Goal: Find specific page/section: Find specific page/section

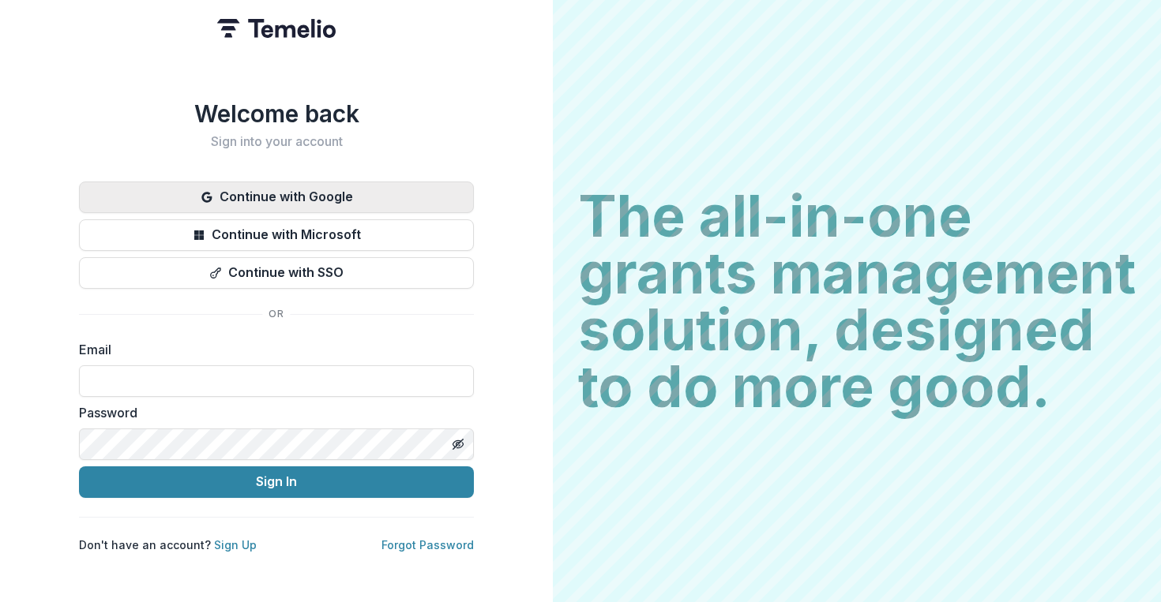
click at [431, 200] on button "Continue with Google" at bounding box center [276, 198] width 395 height 32
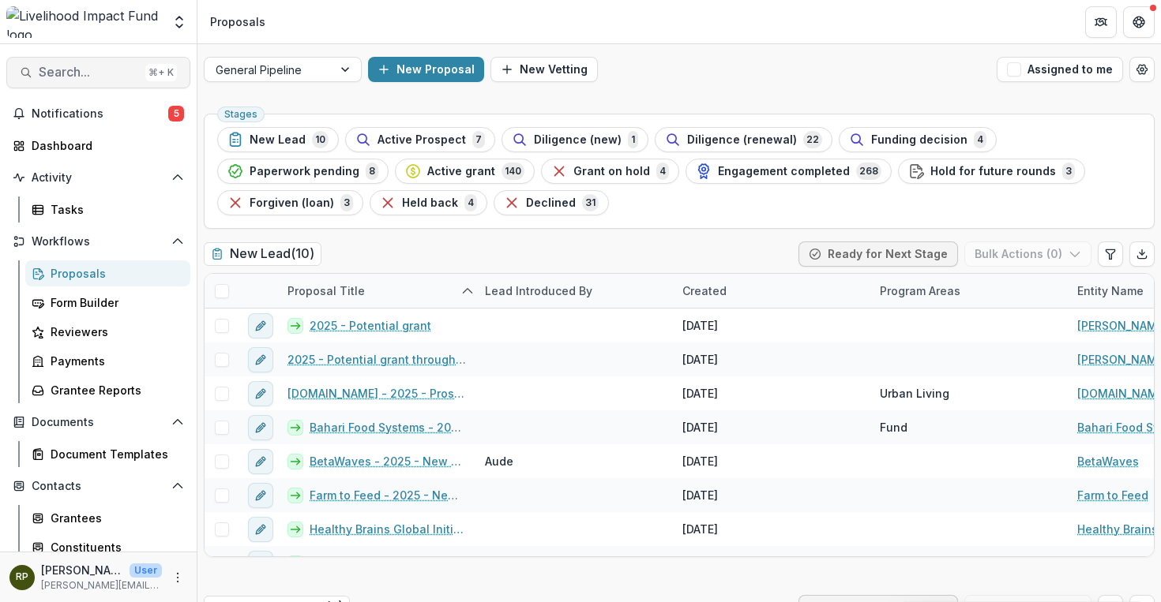
click at [103, 68] on span "Search..." at bounding box center [89, 72] width 100 height 15
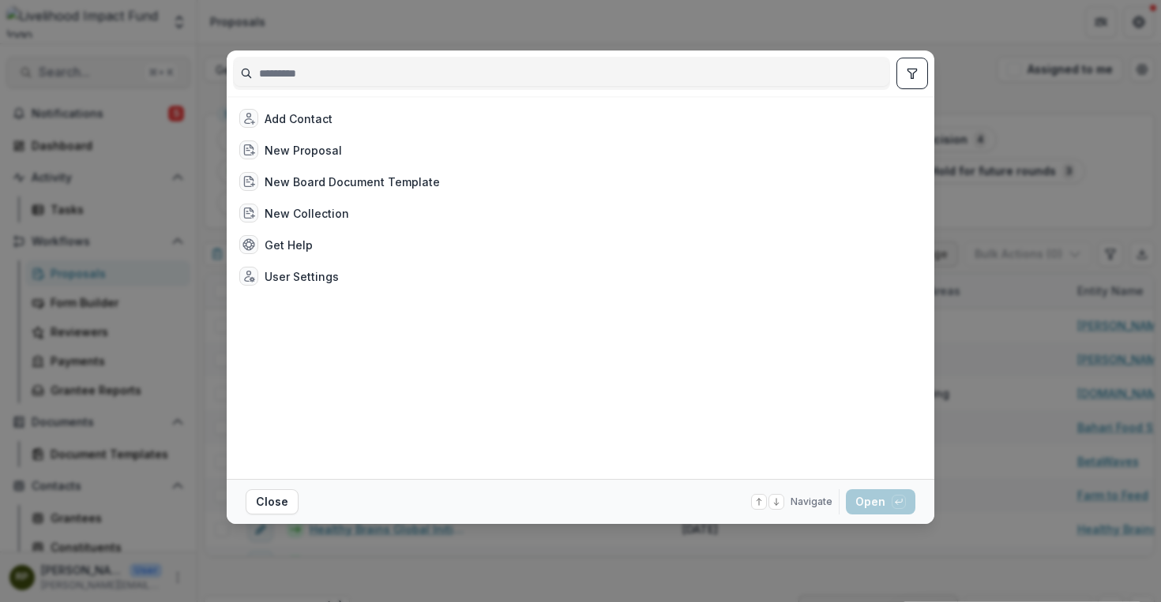
type input "*"
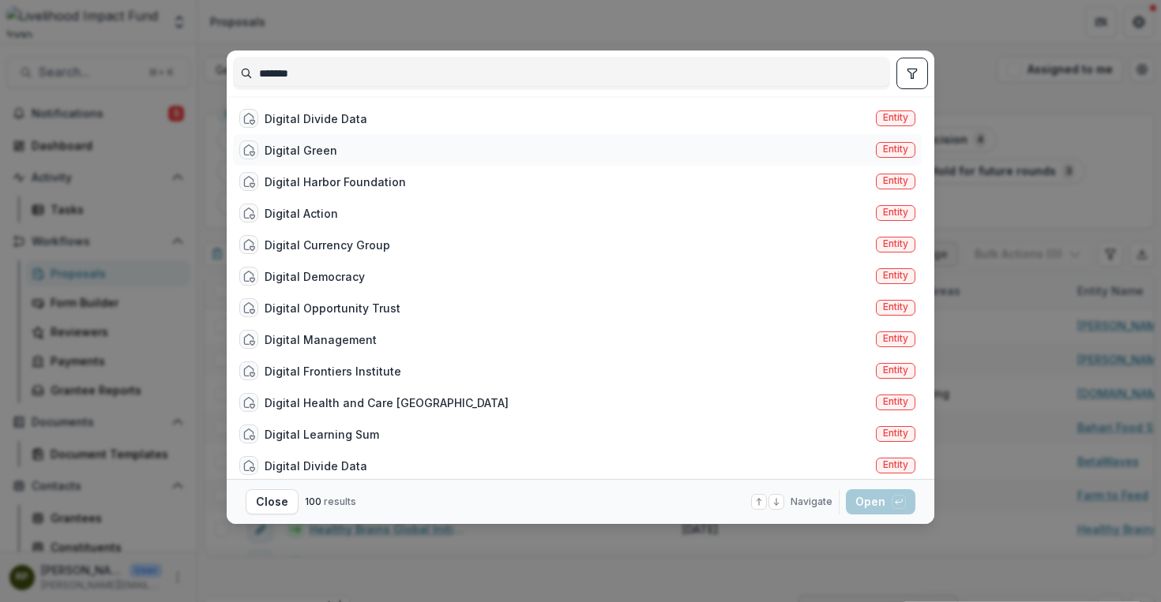
type input "*******"
click at [357, 146] on div "Digital Green Entity" at bounding box center [577, 150] width 689 height 32
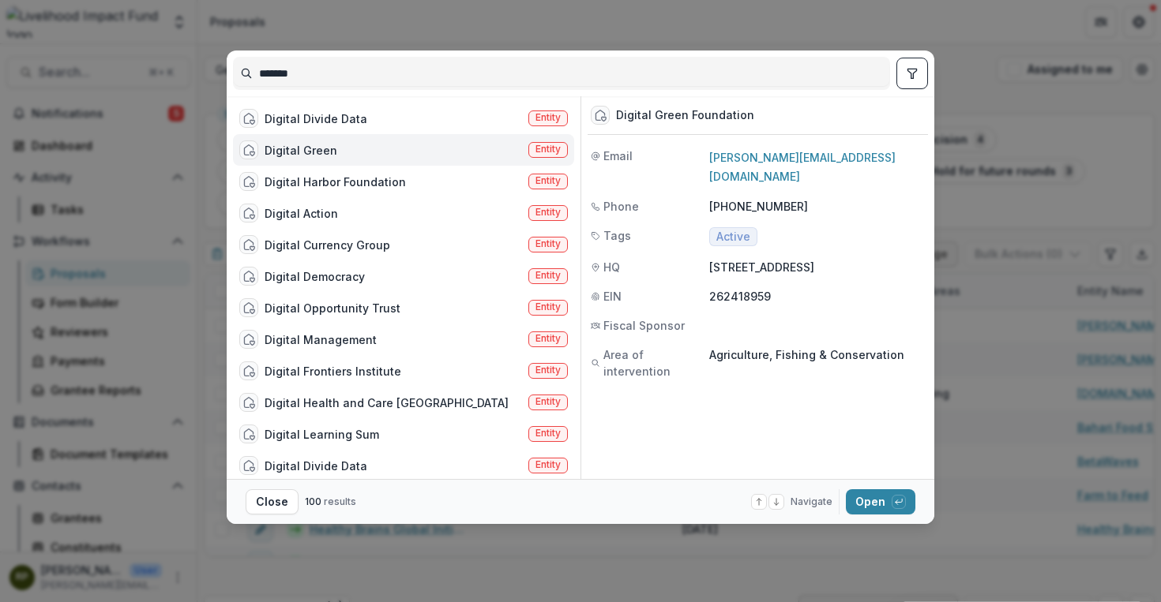
click at [357, 146] on div "Digital Green Entity" at bounding box center [403, 150] width 341 height 32
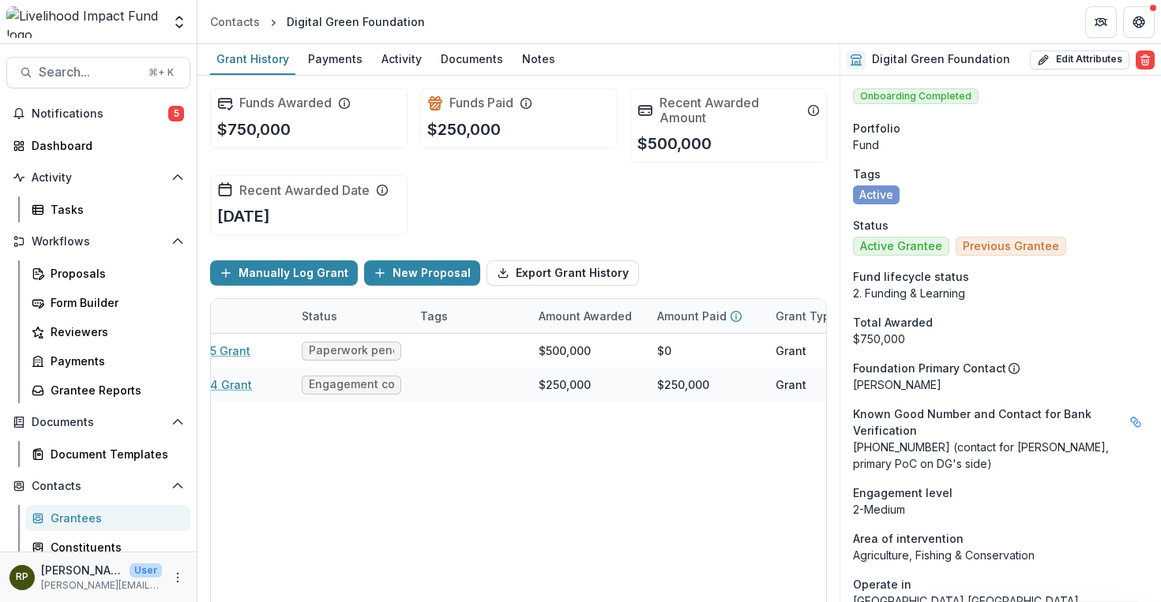
scroll to position [0, 223]
